Goal: Check status: Check status

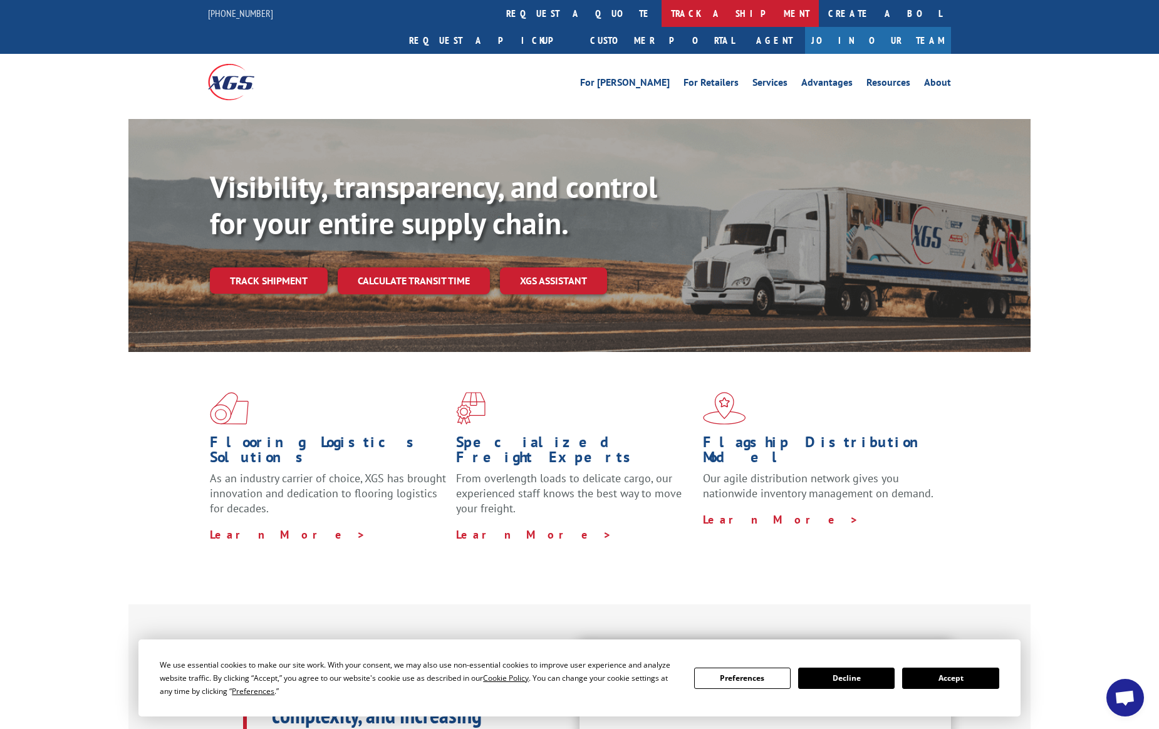
click at [661, 13] on link "track a shipment" at bounding box center [739, 13] width 157 height 27
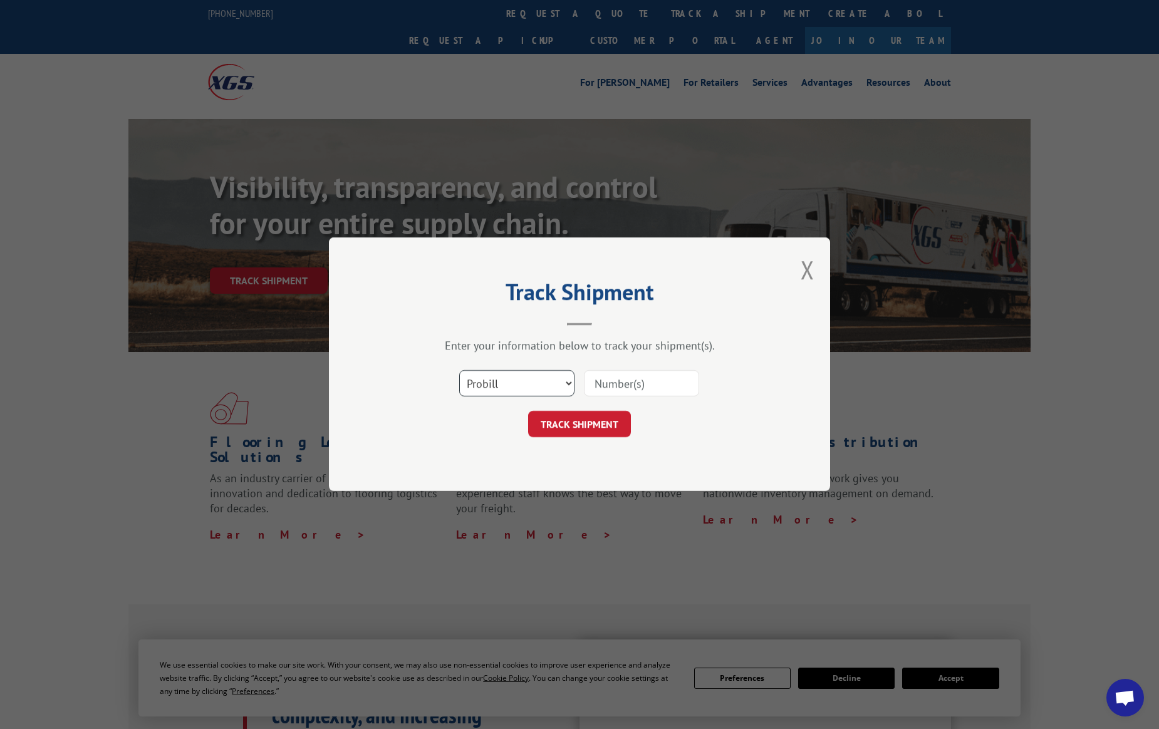
click at [508, 378] on select "Select category... Probill BOL PO" at bounding box center [516, 384] width 115 height 26
select select "po"
click at [459, 371] on select "Select category... Probill BOL PO" at bounding box center [516, 384] width 115 height 26
click at [641, 383] on input at bounding box center [641, 384] width 115 height 26
type input "50489398"
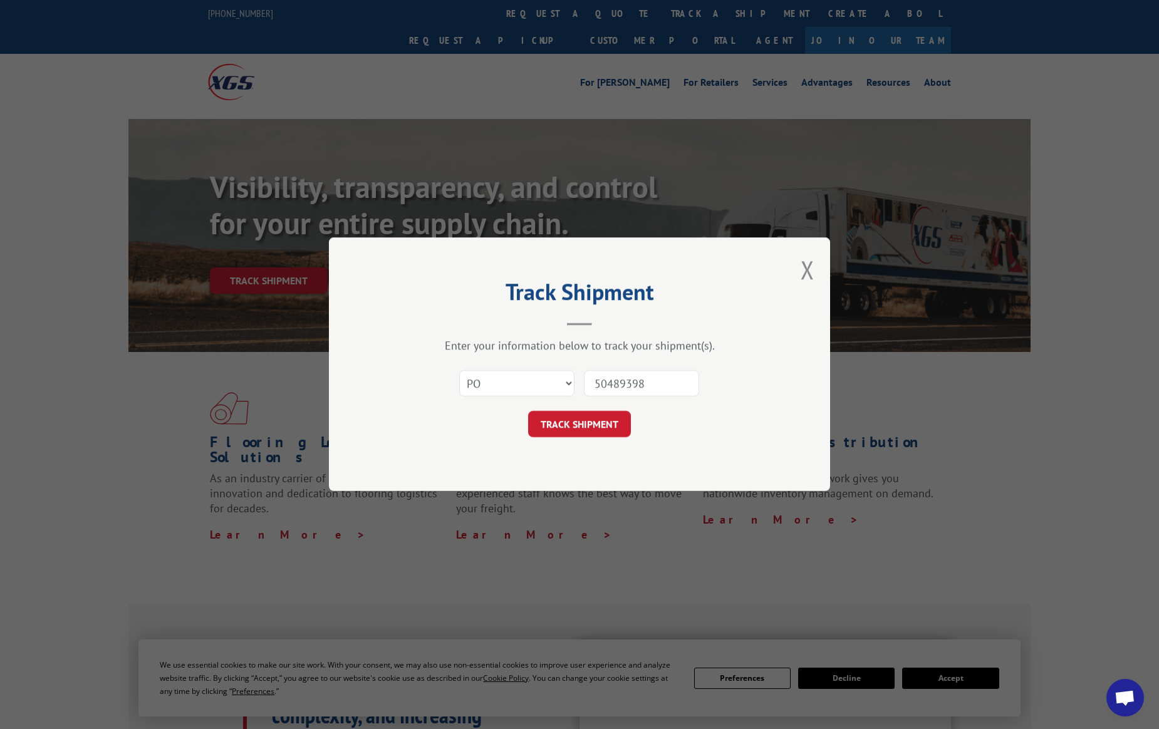
click button "TRACK SHIPMENT" at bounding box center [579, 424] width 103 height 26
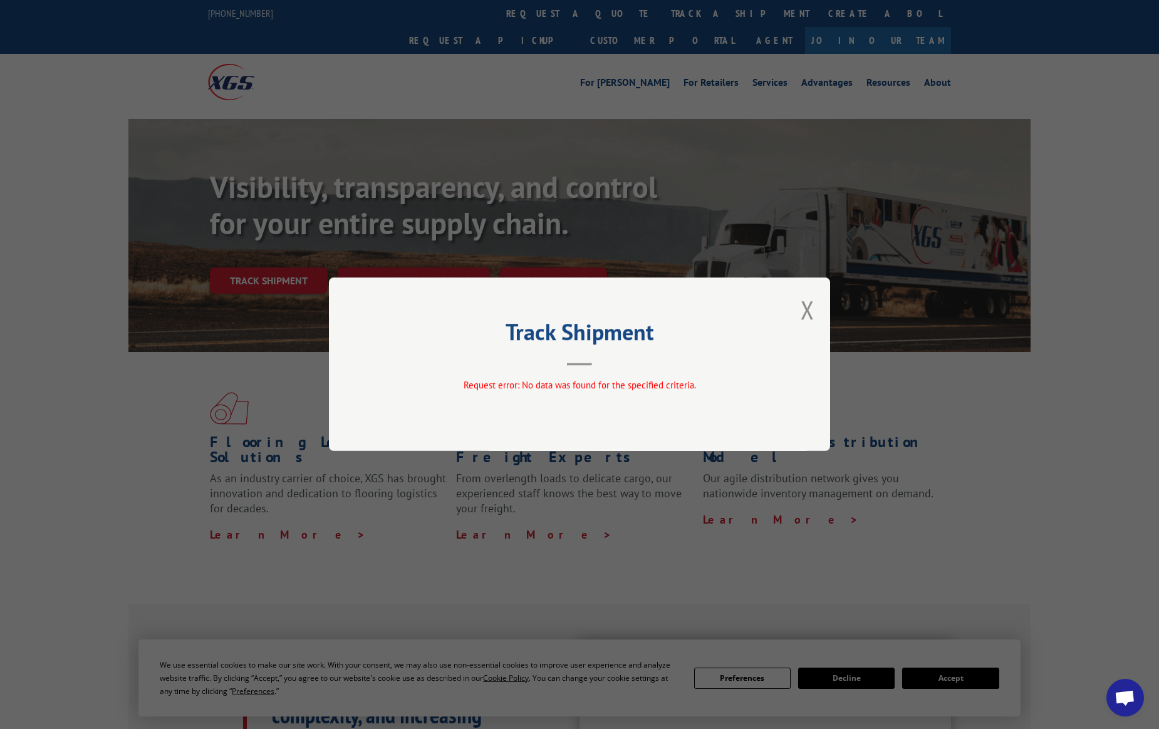
click at [808, 307] on button "Close modal" at bounding box center [807, 309] width 14 height 33
